Goal: Task Accomplishment & Management: Use online tool/utility

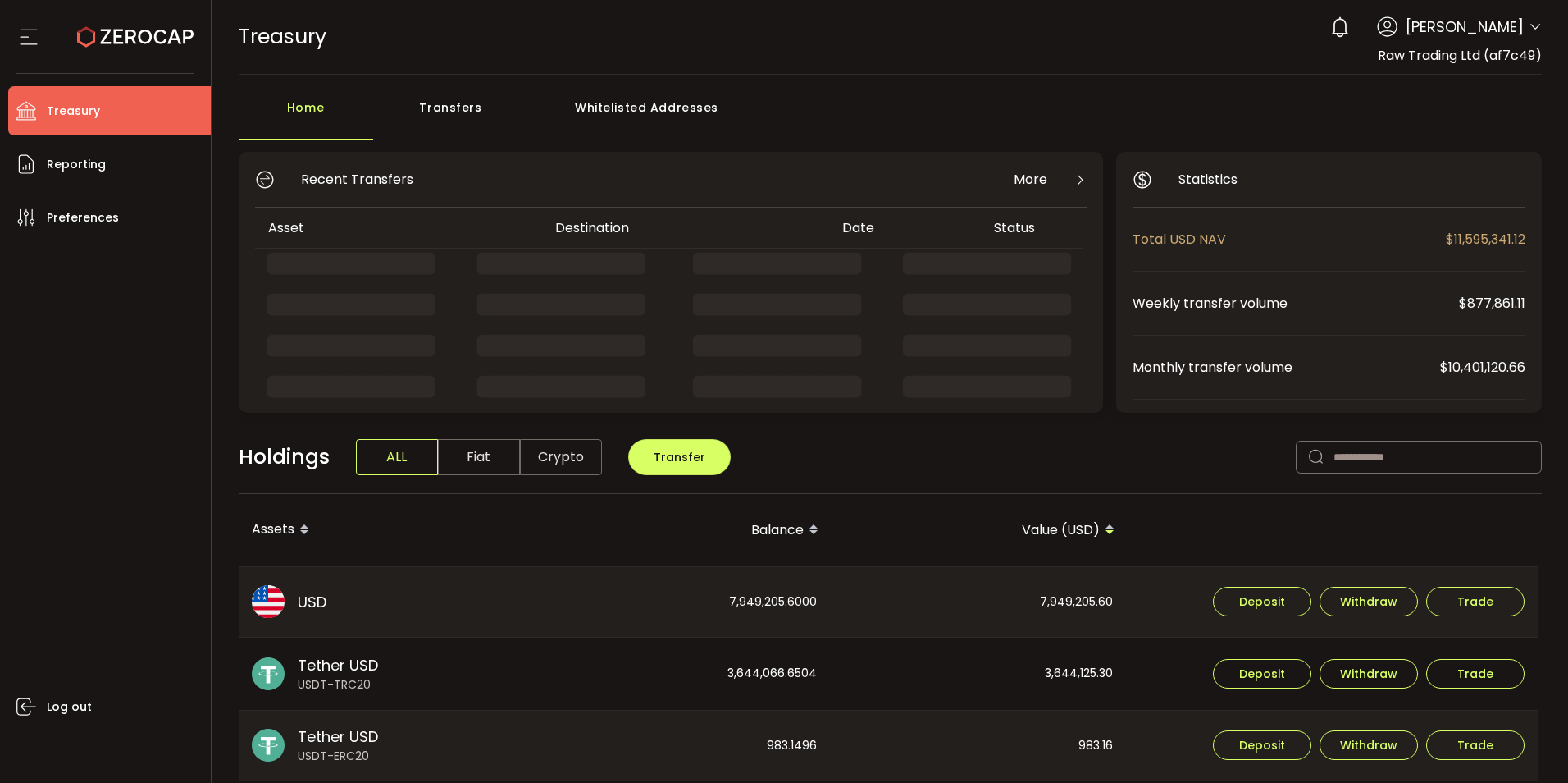
click at [1525, 31] on div "0 Cristal Quinal Account Raw Trading Ltd (af7c49) Raw Trading Ltd (Payments) (d…" at bounding box center [1432, 27] width 220 height 36
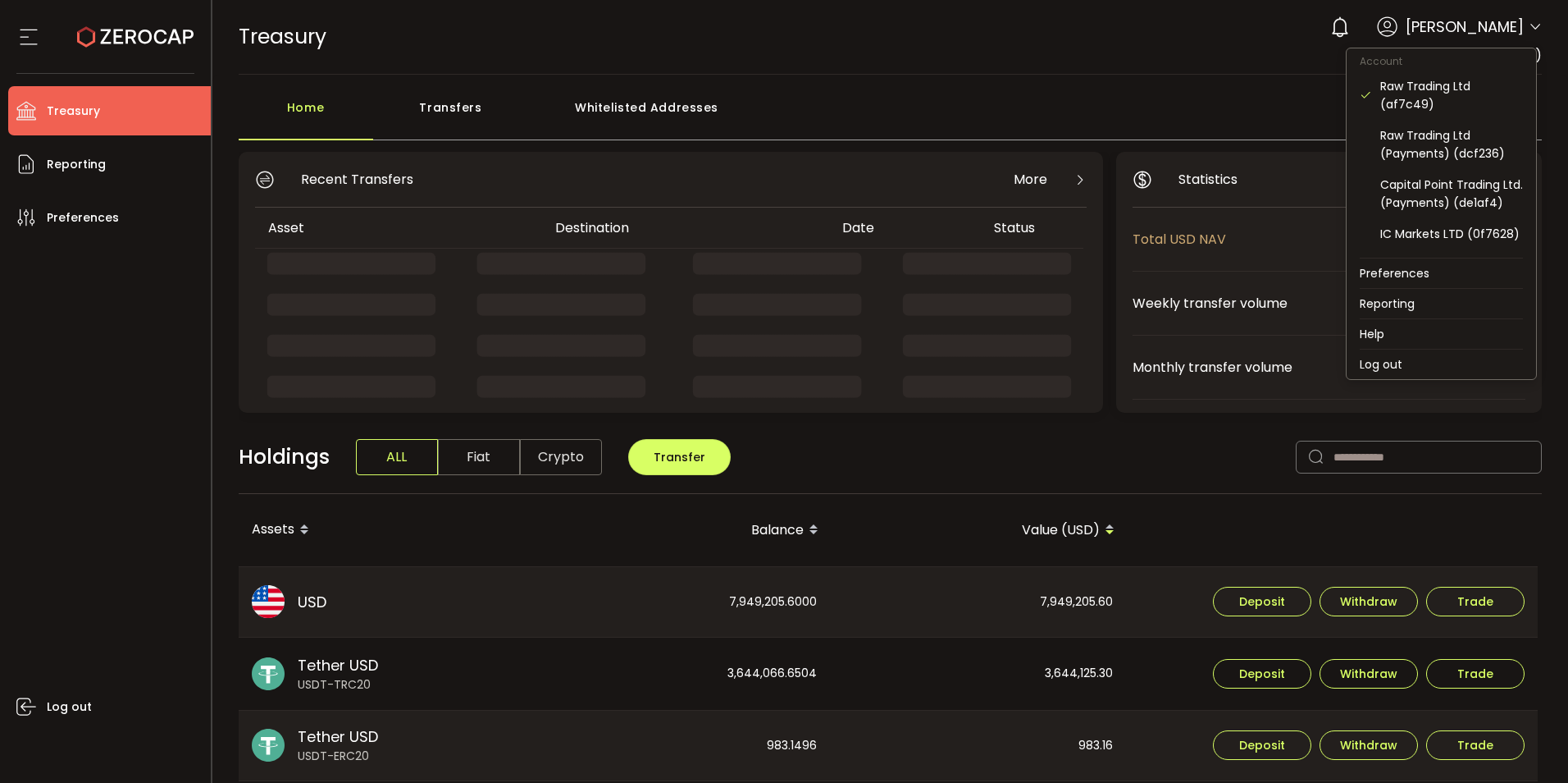
click at [1530, 31] on icon at bounding box center [1535, 26] width 13 height 13
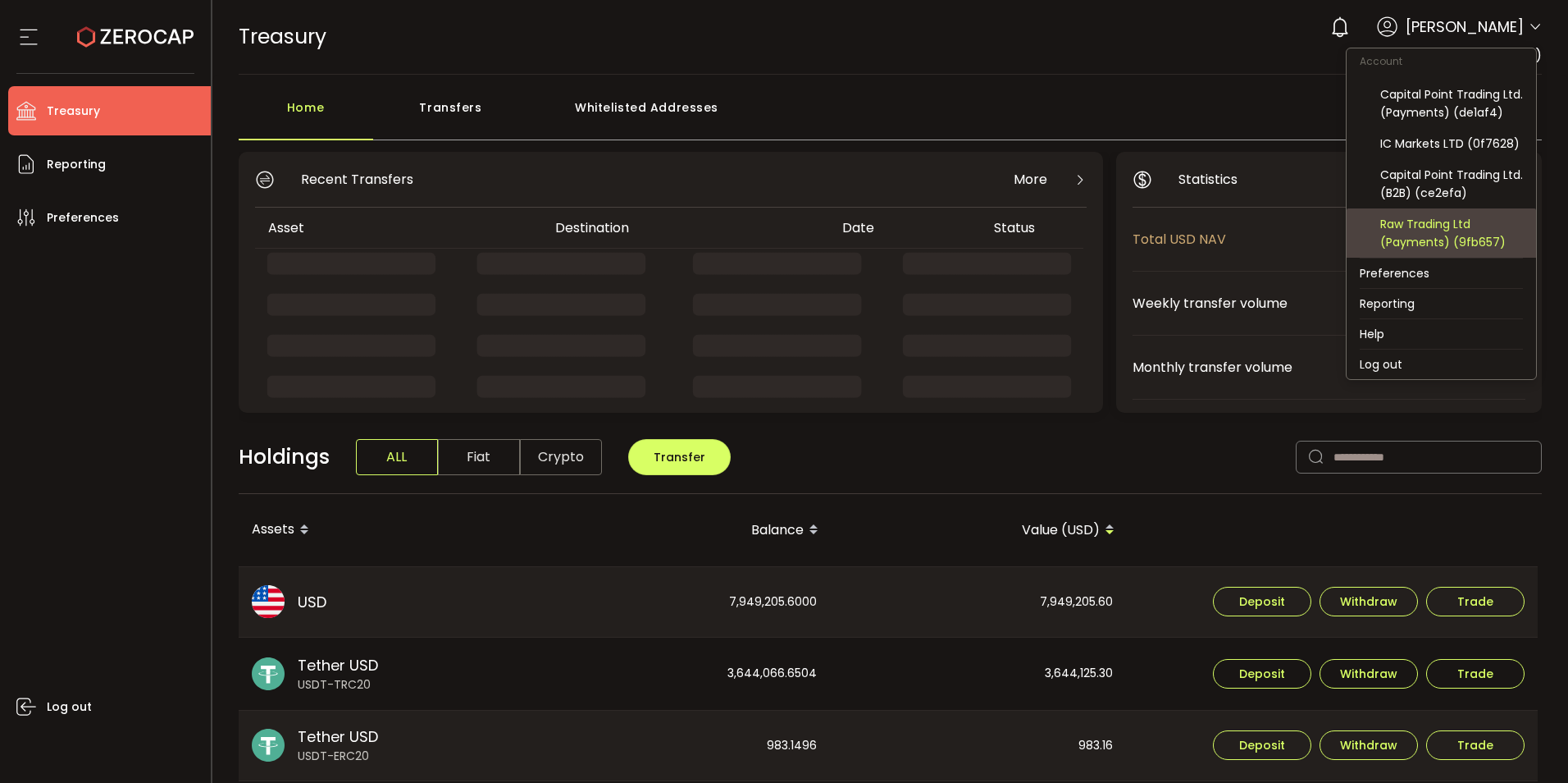
scroll to position [108, 0]
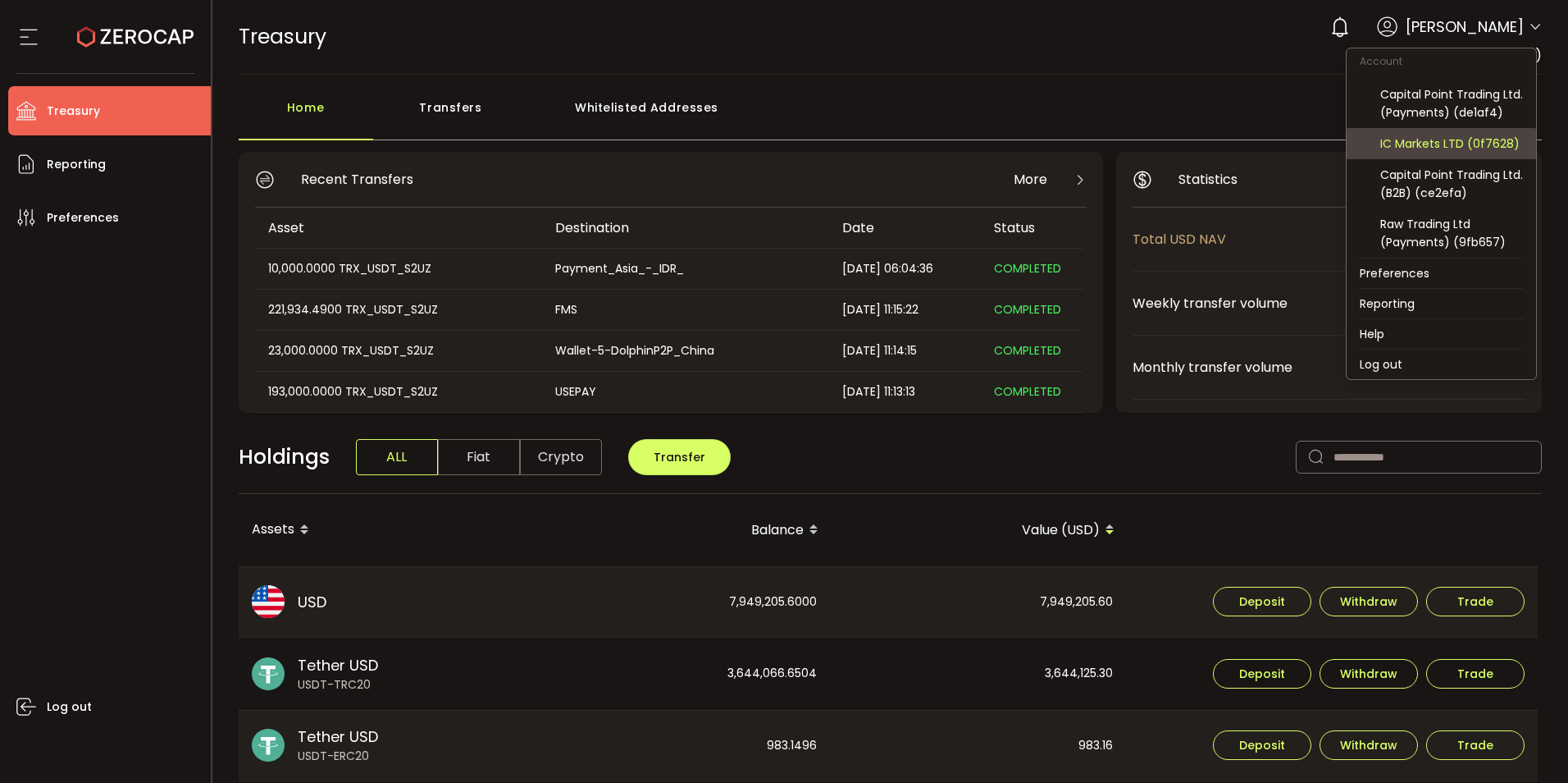
click at [1445, 149] on div "IC Markets LTD (0f7628)" at bounding box center [1452, 143] width 143 height 18
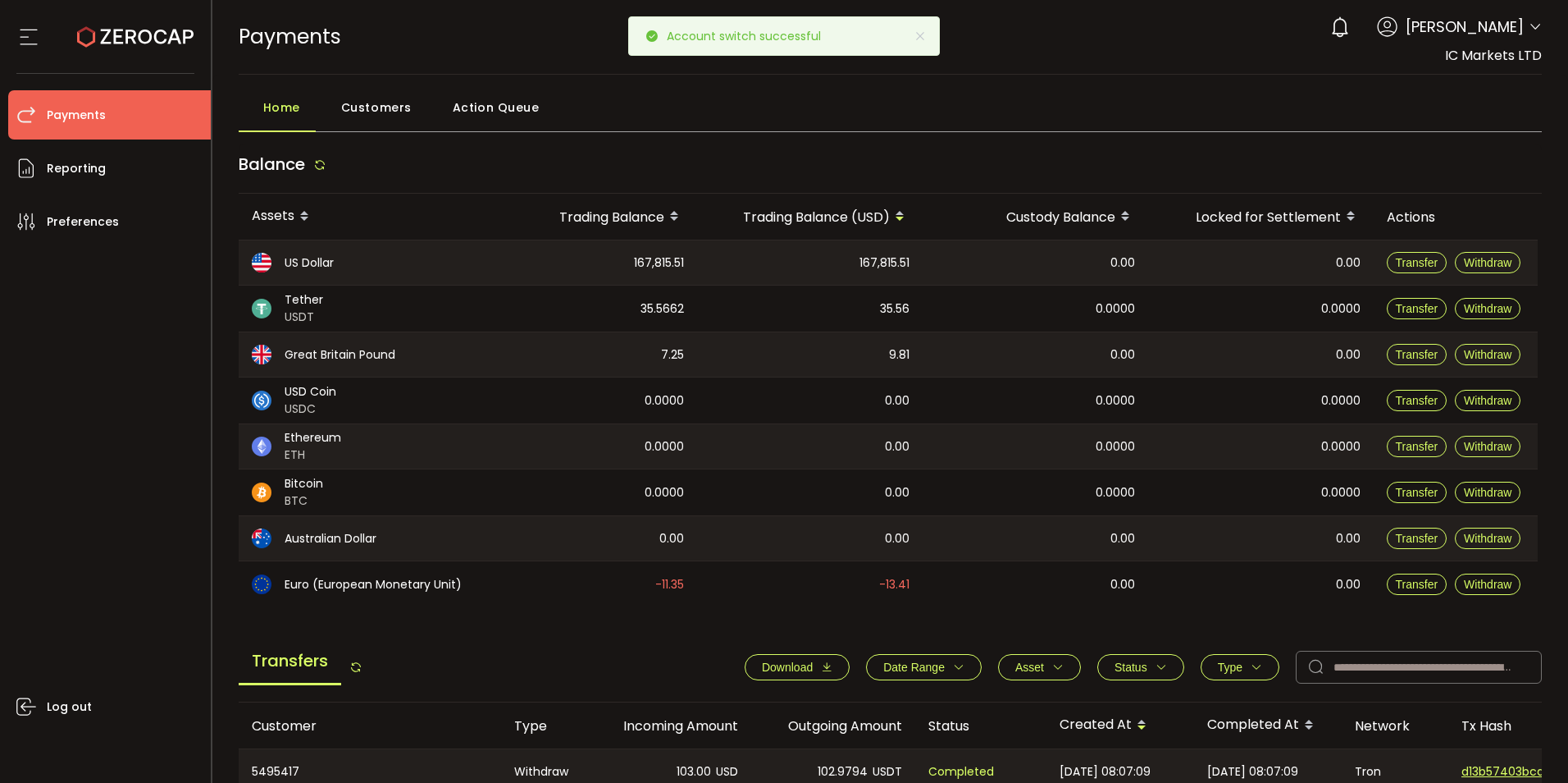
click at [1055, 79] on main "Home Customers Action Queue Balance Assets Trading Balance Trading Balance (USD…" at bounding box center [890, 677] width 1357 height 1205
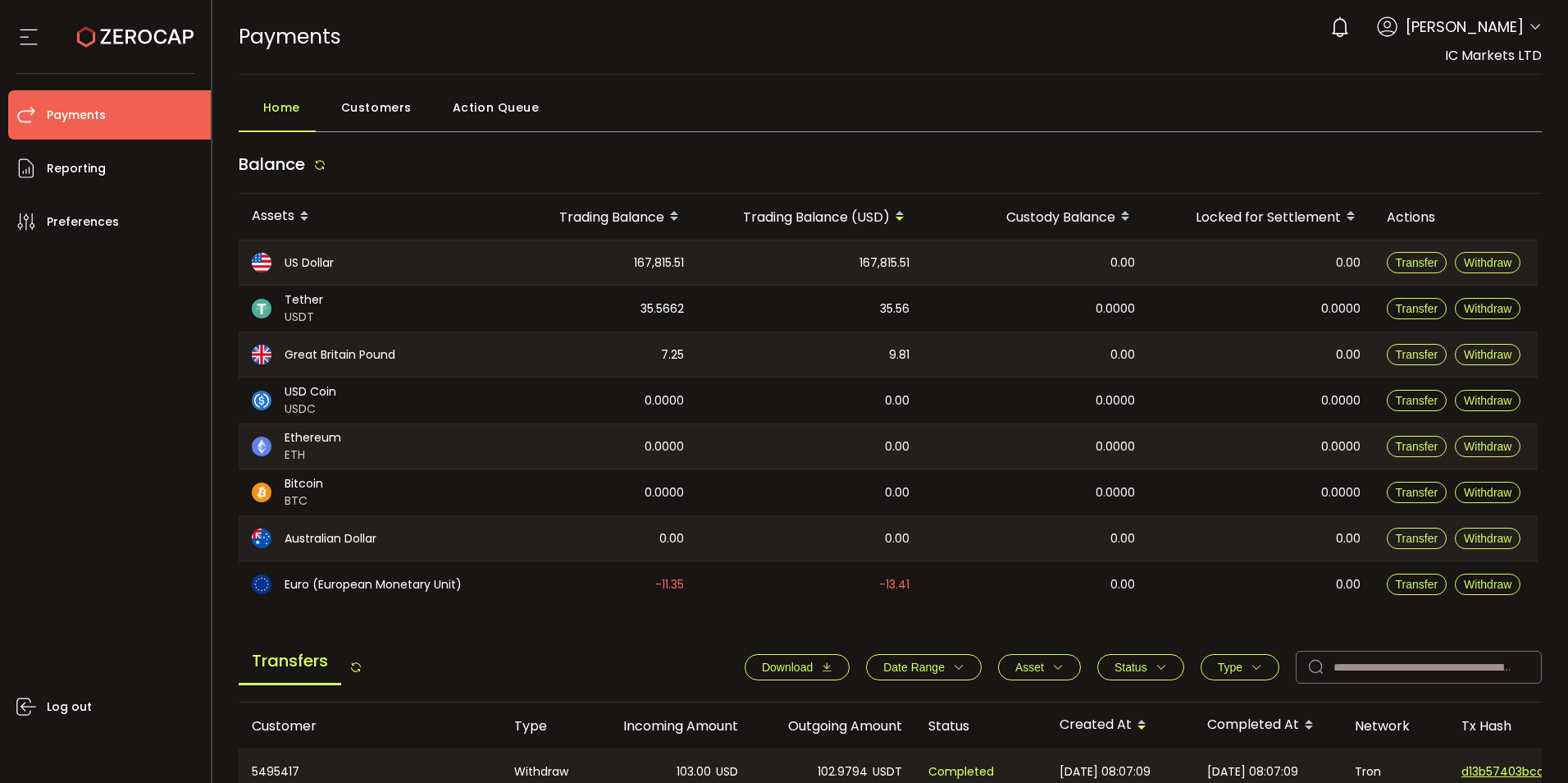
click at [781, 662] on span "Download" at bounding box center [788, 666] width 51 height 13
